Goal: Find contact information: Find contact information

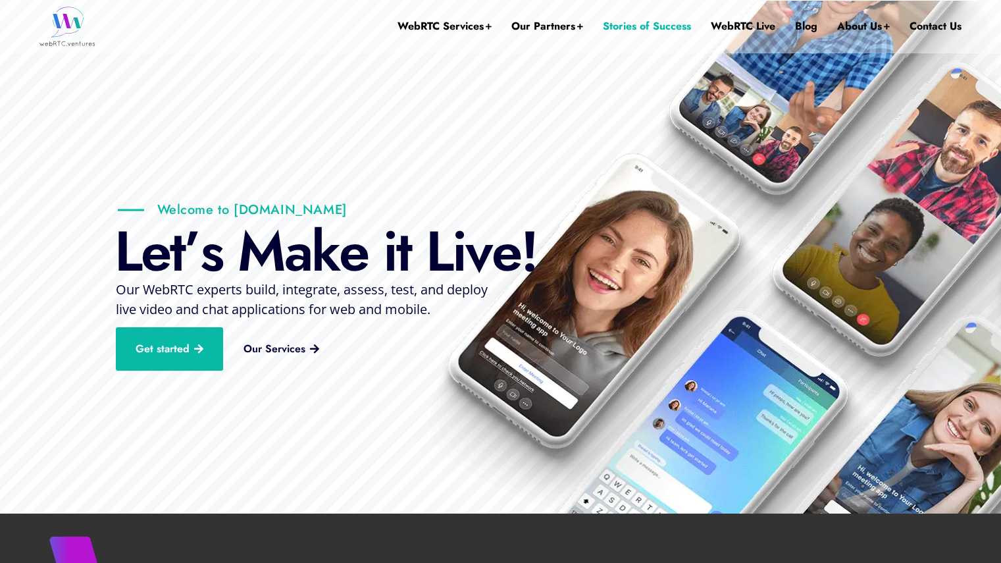
click at [631, 24] on link "Stories of Success" at bounding box center [647, 26] width 88 height 53
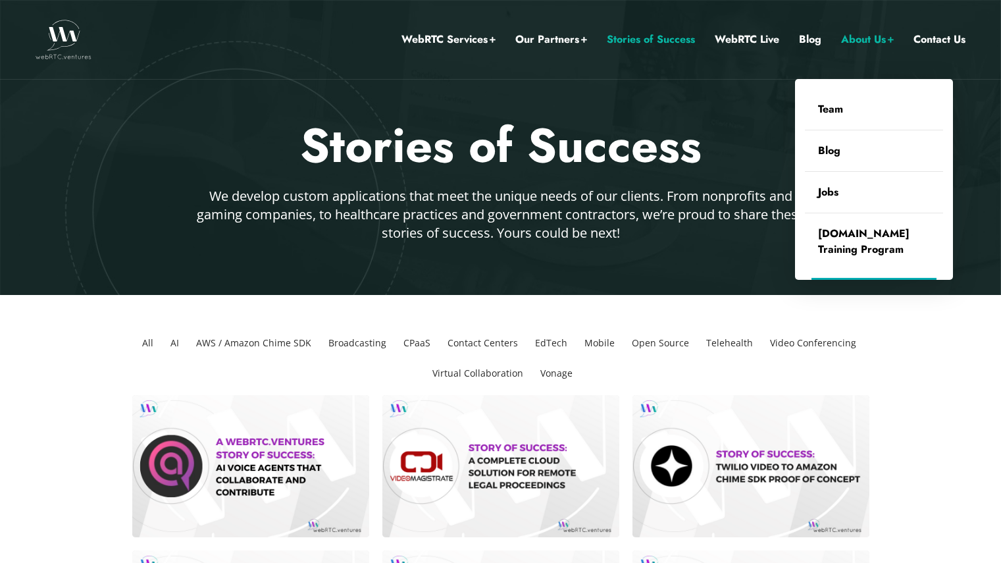
click at [866, 35] on link "About Us" at bounding box center [867, 39] width 53 height 17
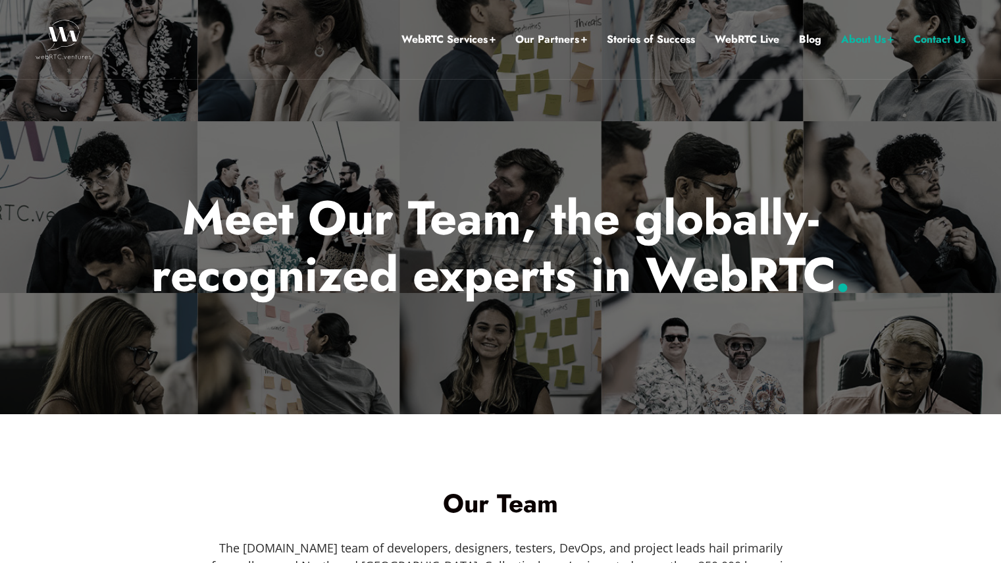
click at [930, 40] on link "Contact Us" at bounding box center [939, 39] width 52 height 17
